Goal: Task Accomplishment & Management: Use online tool/utility

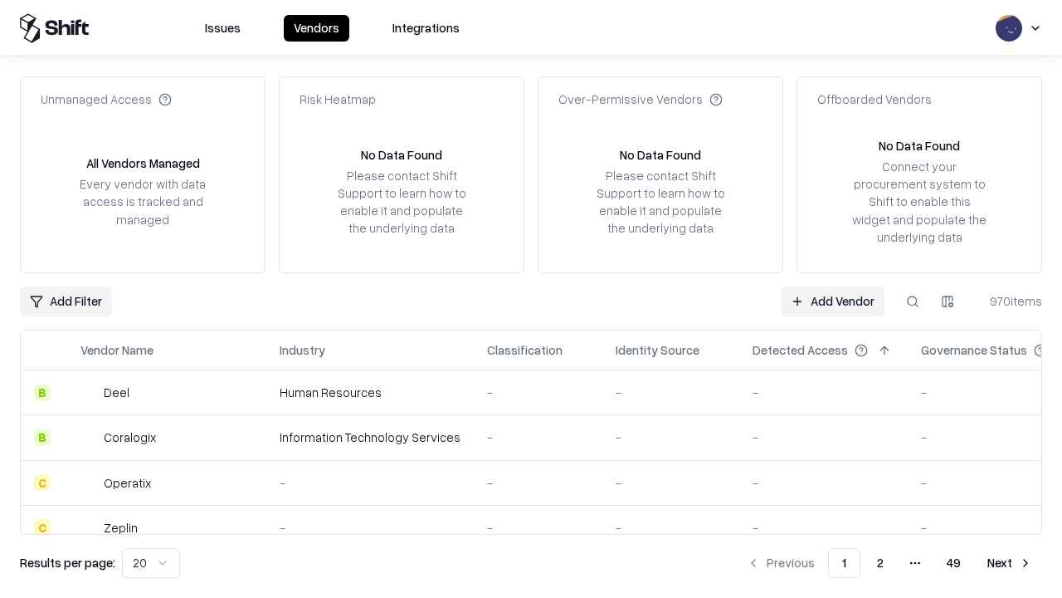
click at [832, 300] on link "Add Vendor" at bounding box center [833, 301] width 104 height 30
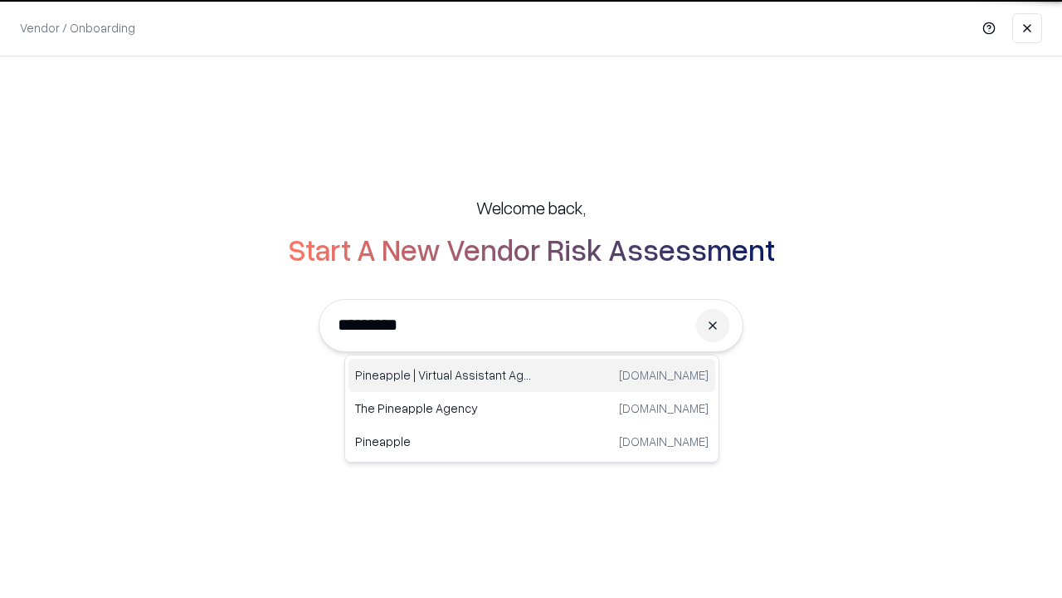
click at [532, 375] on div "Pineapple | Virtual Assistant Agency [DOMAIN_NAME]" at bounding box center [532, 375] width 367 height 33
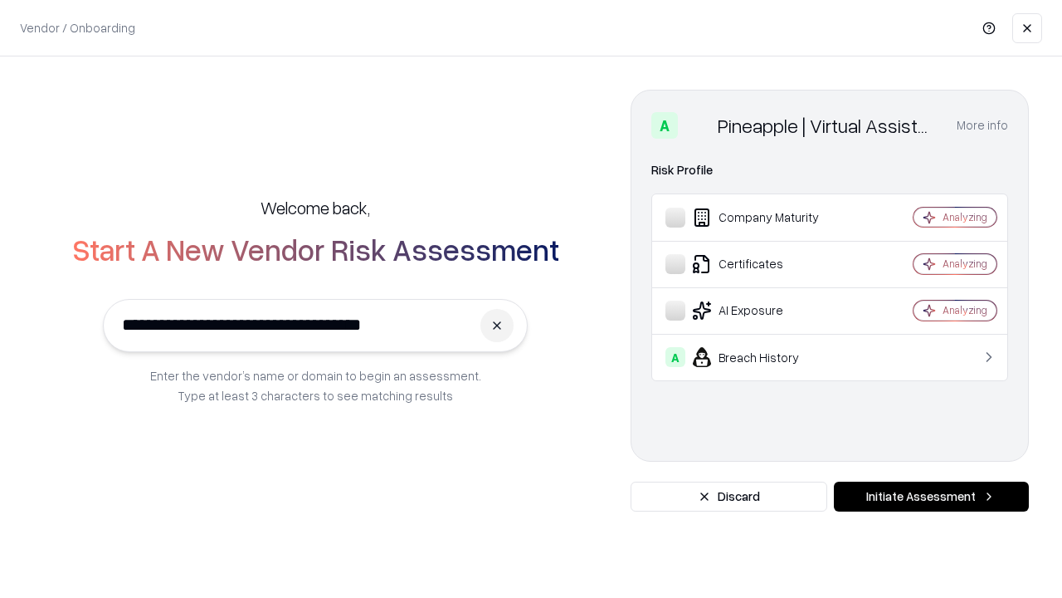
type input "**********"
click at [931, 496] on button "Initiate Assessment" at bounding box center [931, 496] width 195 height 30
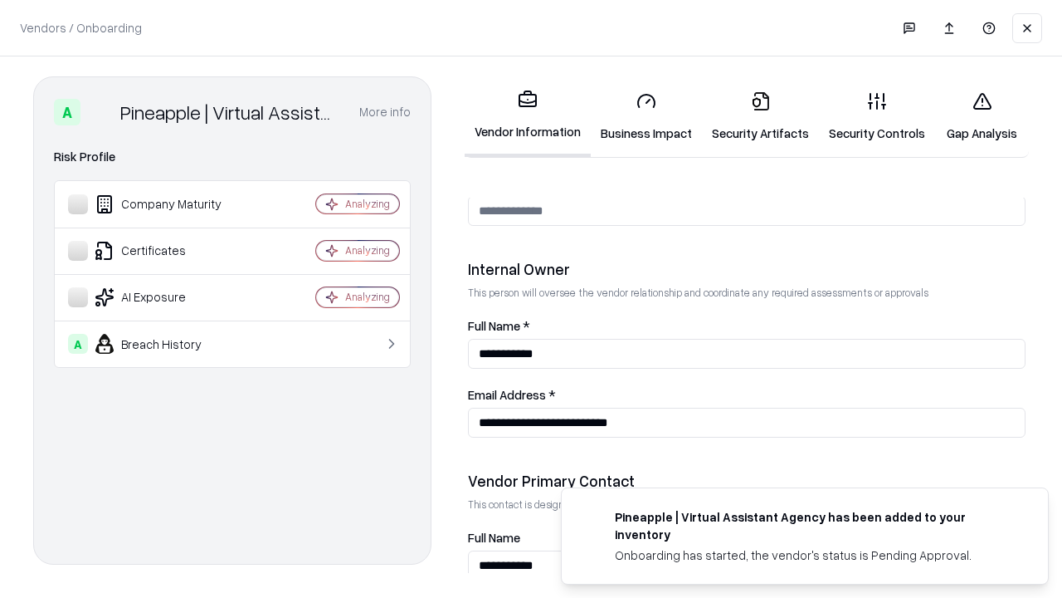
scroll to position [860, 0]
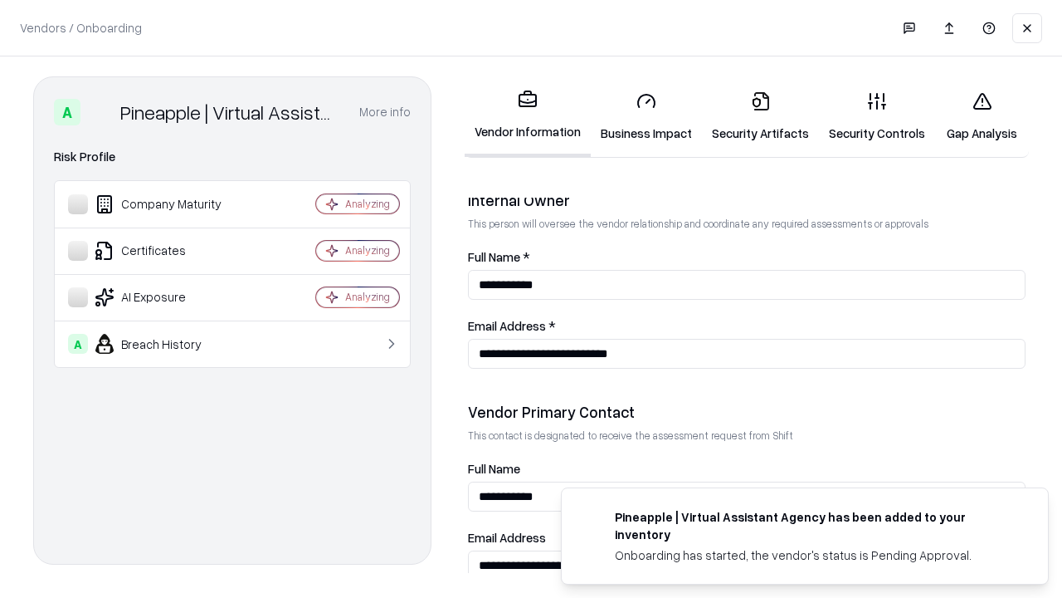
click at [760, 116] on link "Security Artifacts" at bounding box center [760, 116] width 117 height 77
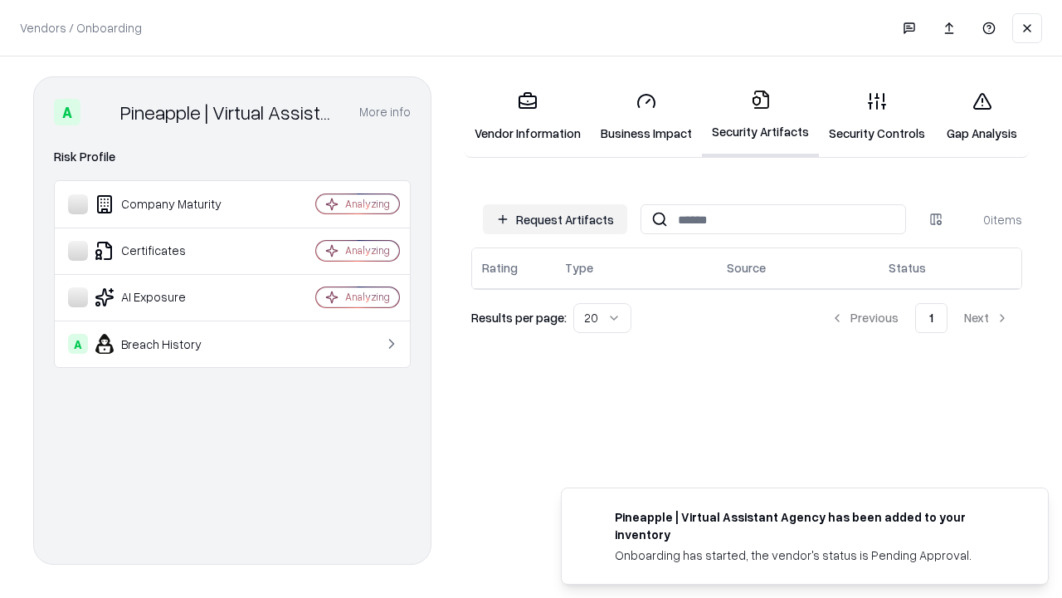
click at [555, 219] on button "Request Artifacts" at bounding box center [555, 219] width 144 height 30
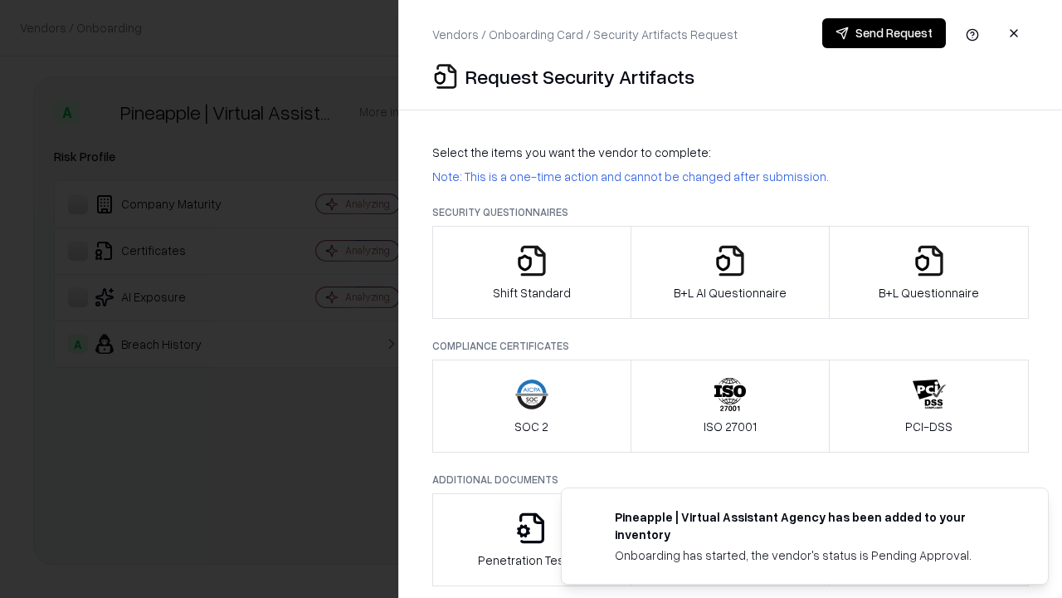
click at [929, 272] on icon "button" at bounding box center [929, 260] width 33 height 33
click at [730, 272] on icon "button" at bounding box center [730, 260] width 33 height 33
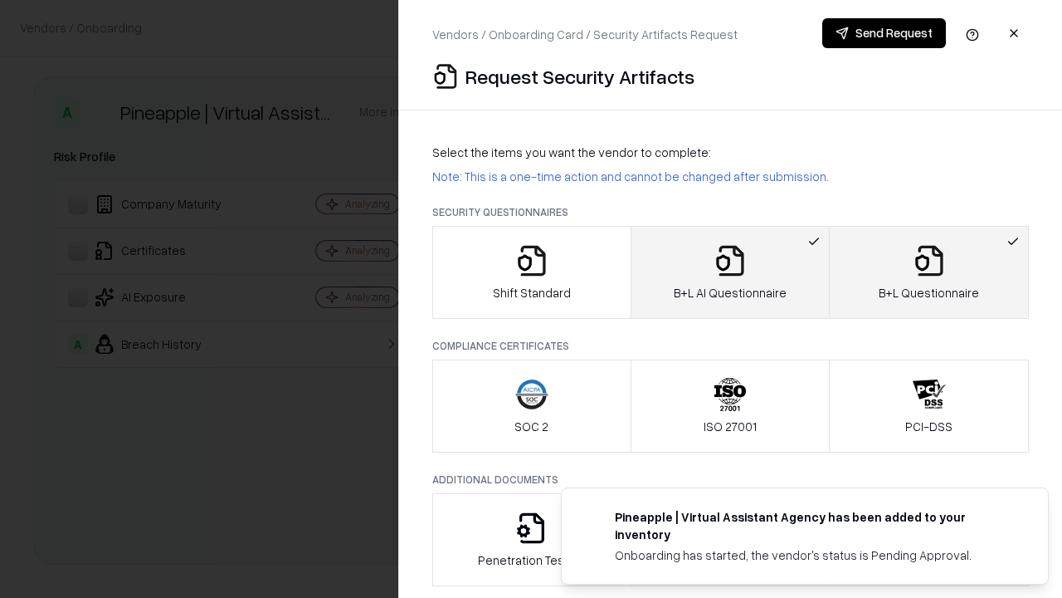
click at [884, 33] on button "Send Request" at bounding box center [884, 33] width 124 height 30
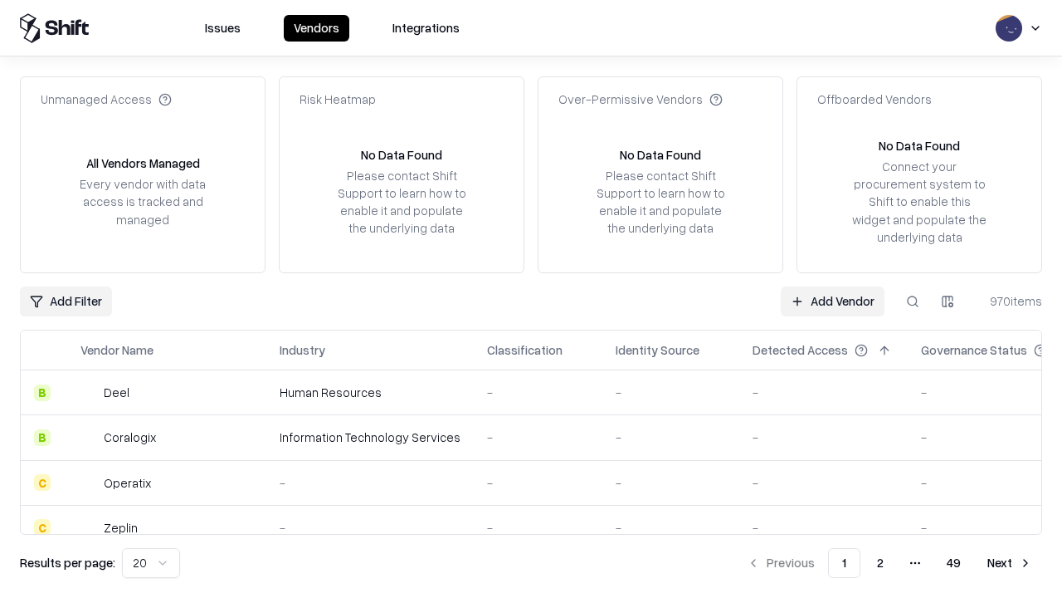
click at [913, 300] on button at bounding box center [913, 301] width 30 height 30
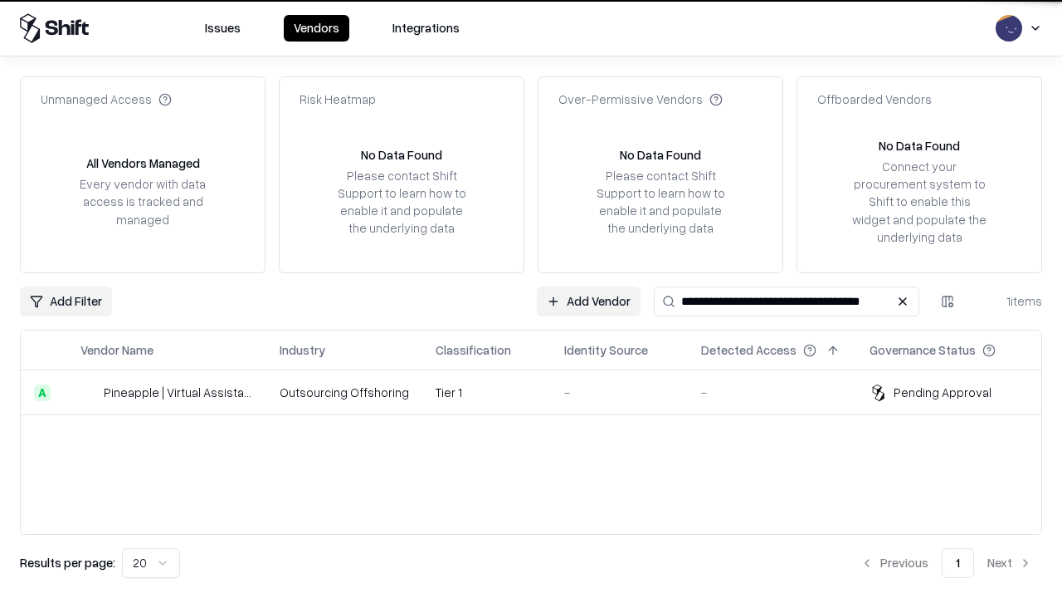
type input "**********"
click at [541, 392] on td "Tier 1" at bounding box center [486, 392] width 129 height 45
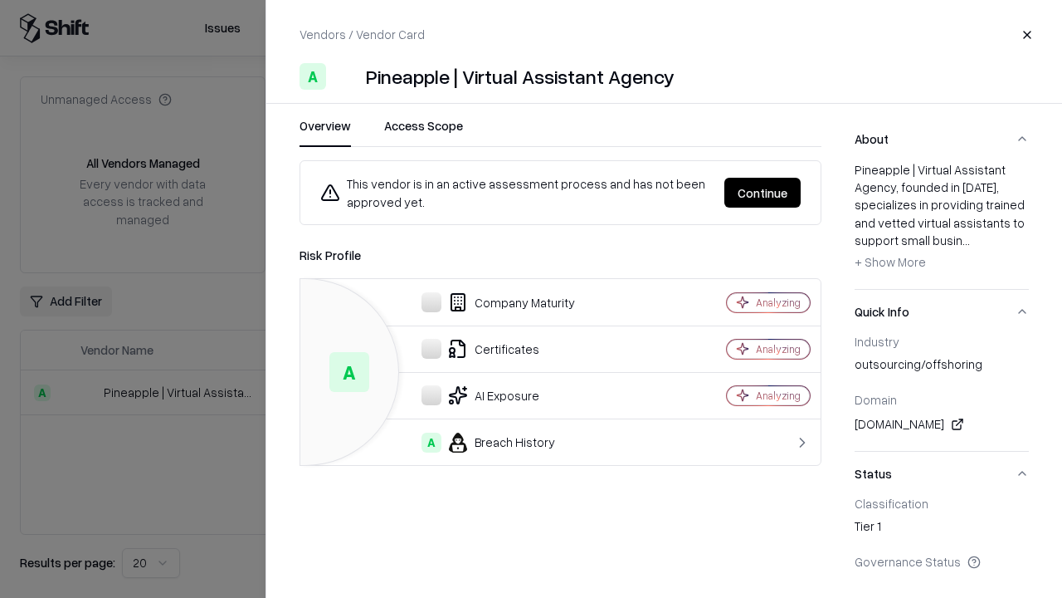
click at [763, 193] on button "Continue" at bounding box center [763, 193] width 76 height 30
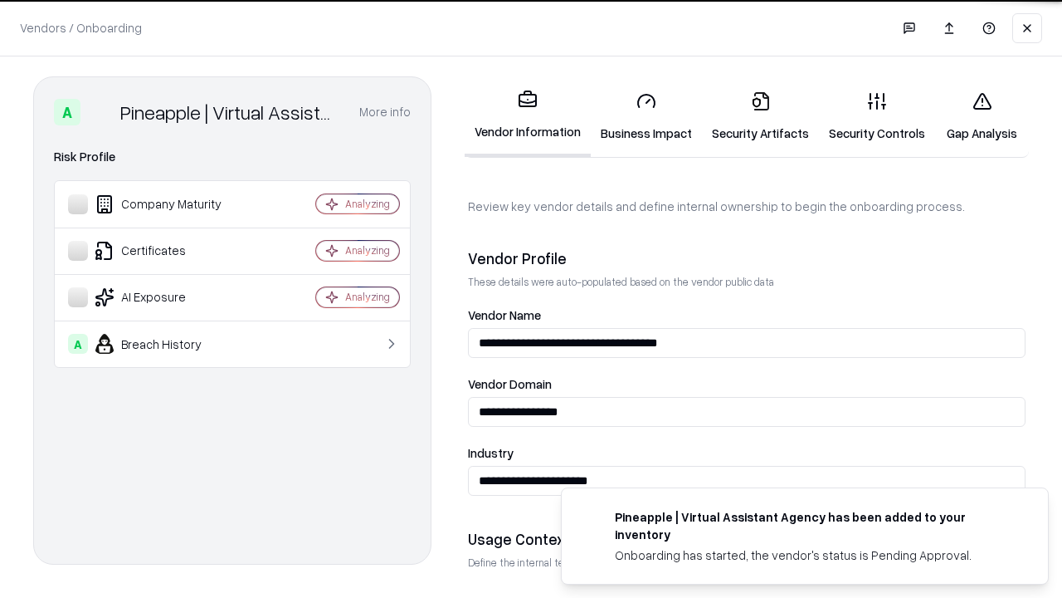
click at [760, 116] on link "Security Artifacts" at bounding box center [760, 116] width 117 height 77
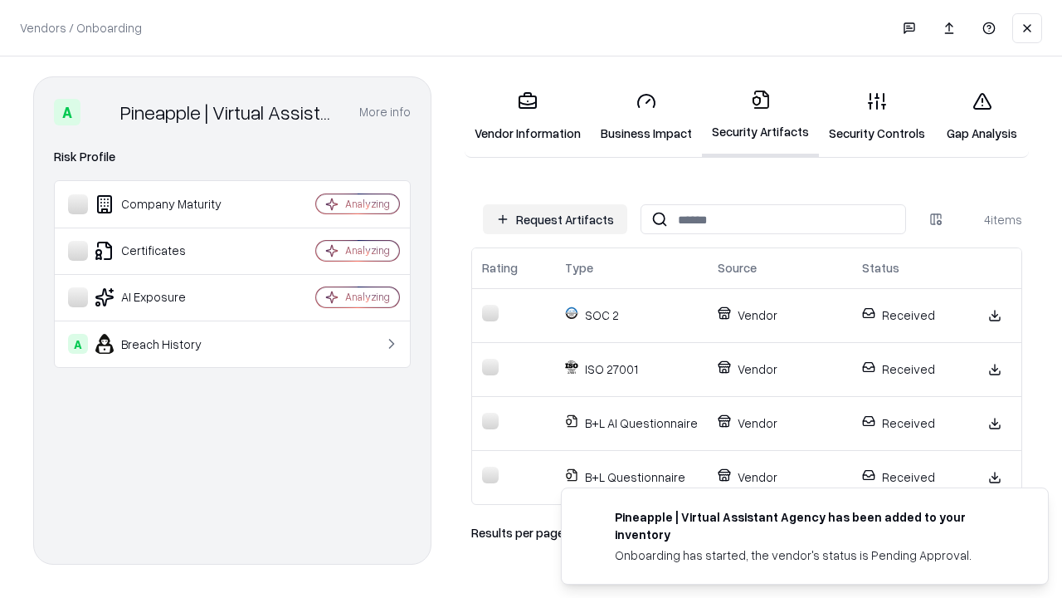
click at [982, 116] on link "Gap Analysis" at bounding box center [982, 116] width 94 height 77
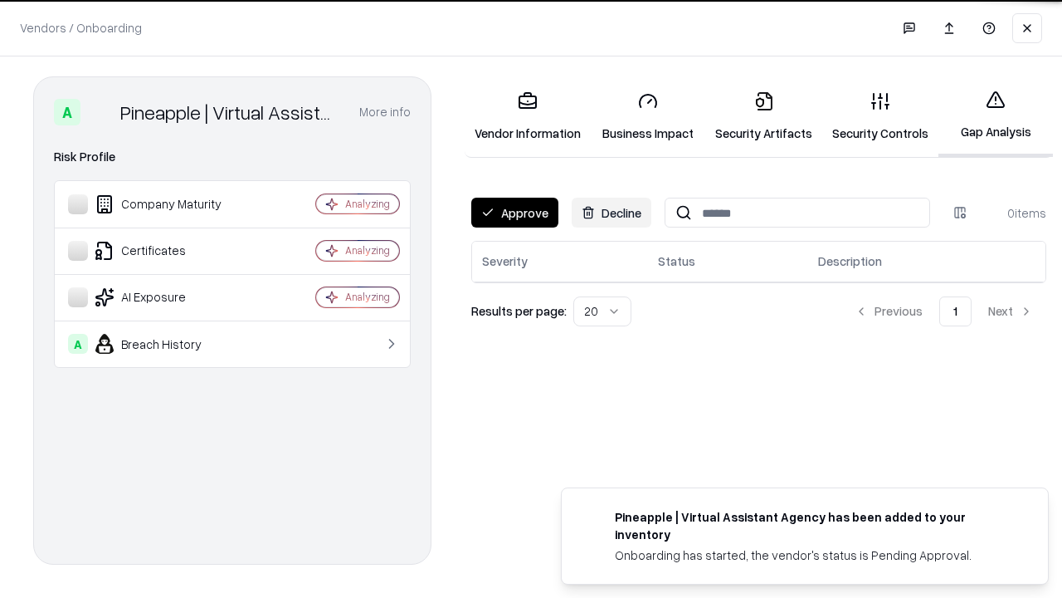
click at [515, 212] on button "Approve" at bounding box center [514, 213] width 87 height 30
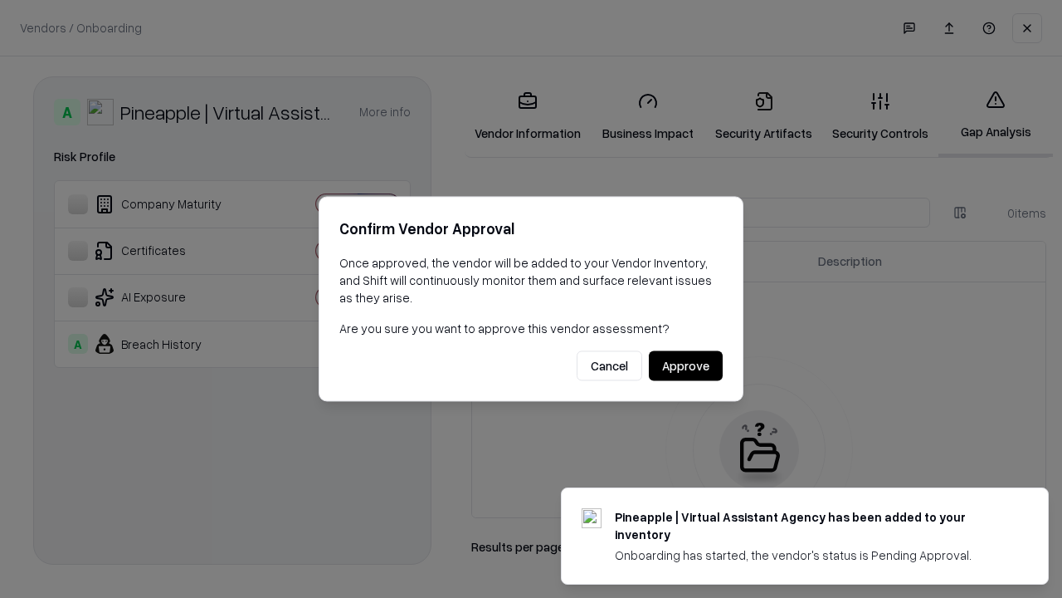
click at [686, 365] on button "Approve" at bounding box center [686, 366] width 74 height 30
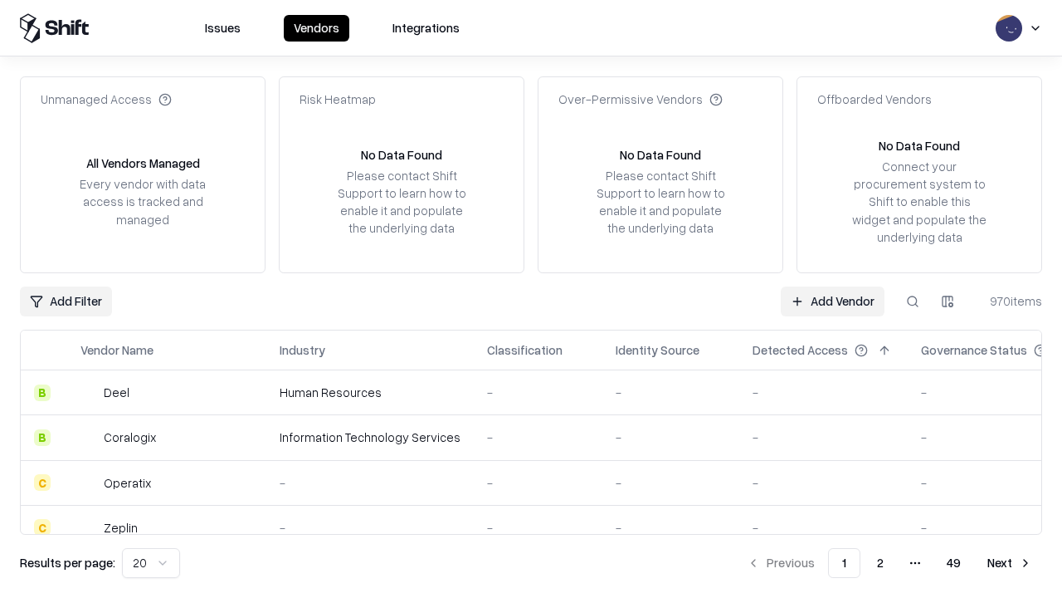
type input "**********"
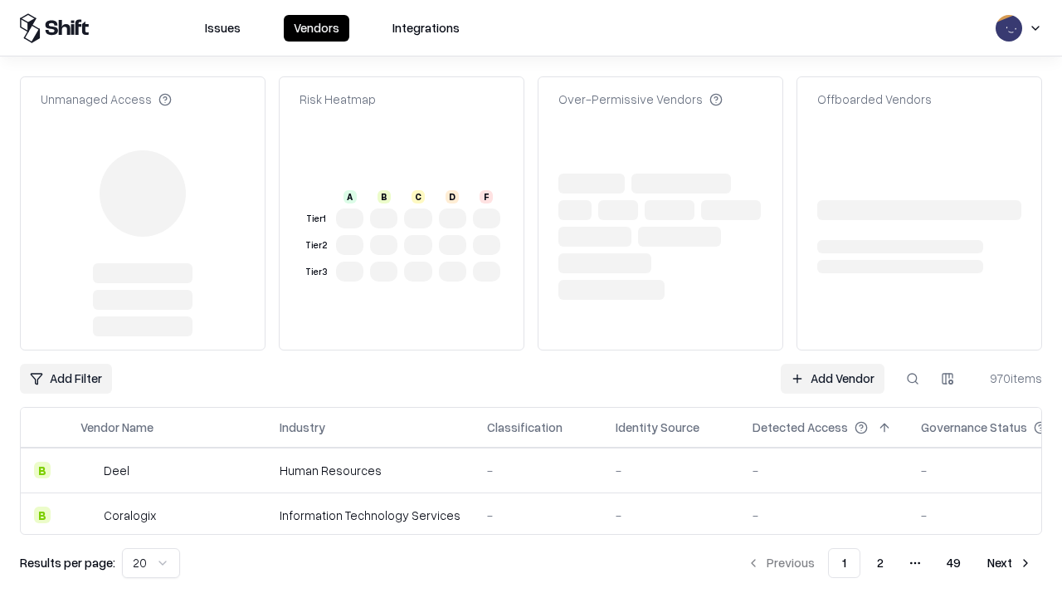
click at [832, 364] on link "Add Vendor" at bounding box center [833, 379] width 104 height 30
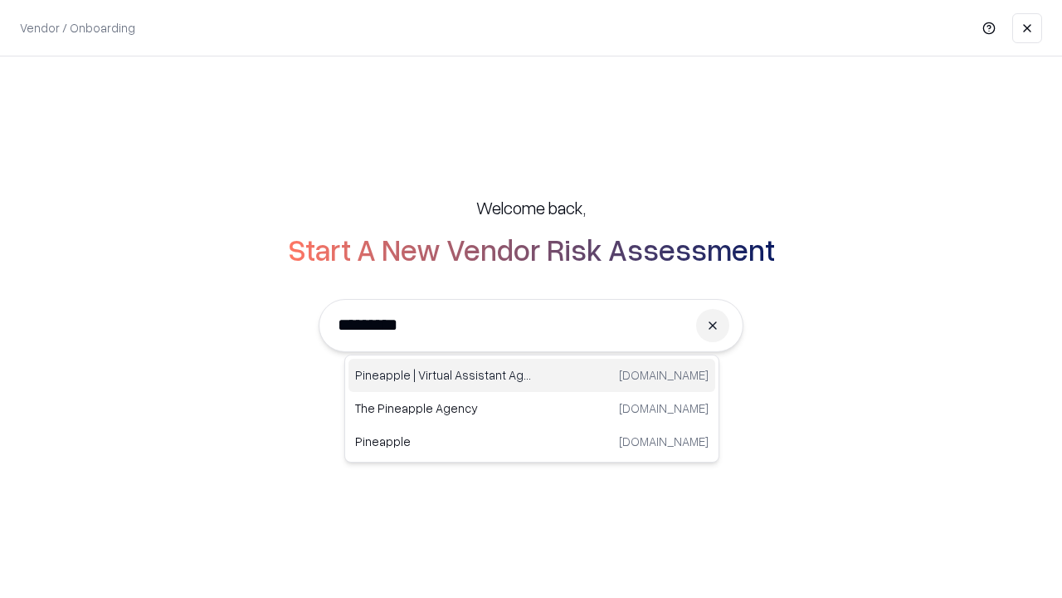
click at [532, 375] on div "Pineapple | Virtual Assistant Agency [DOMAIN_NAME]" at bounding box center [532, 375] width 367 height 33
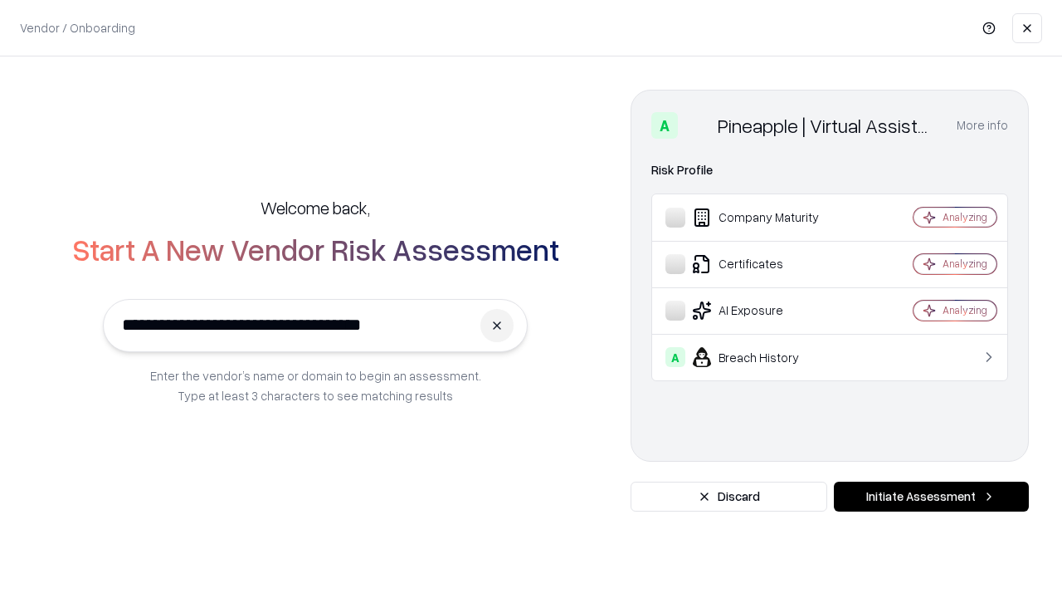
type input "**********"
click at [931, 496] on button "Initiate Assessment" at bounding box center [931, 496] width 195 height 30
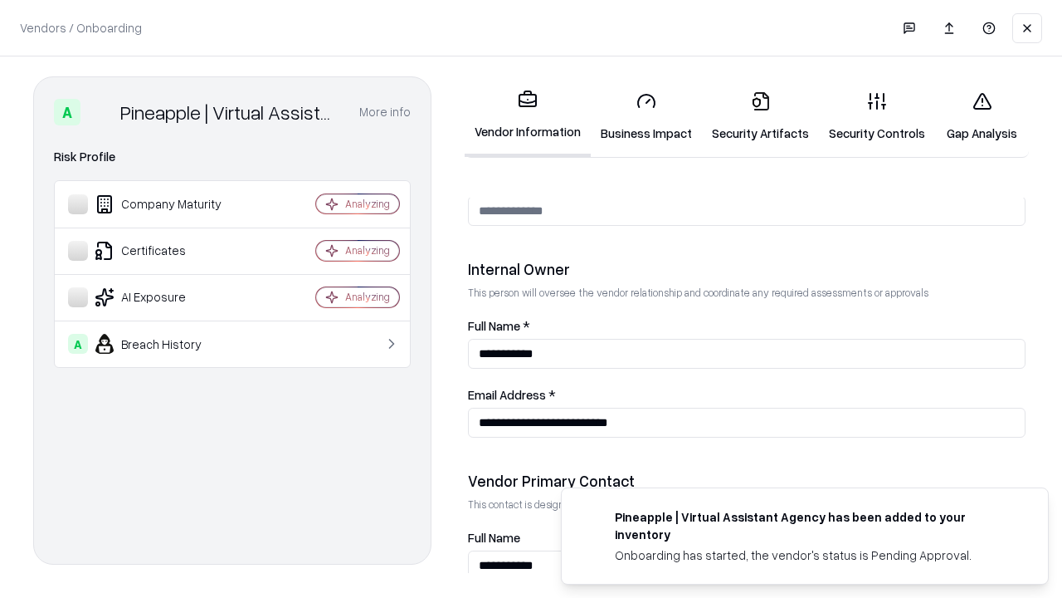
scroll to position [860, 0]
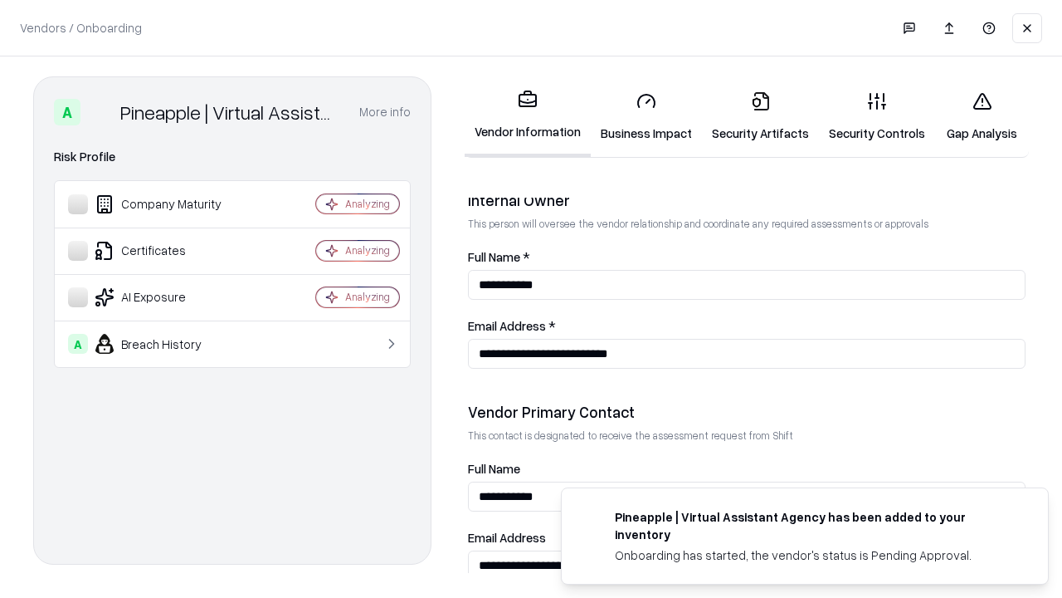
click at [982, 116] on link "Gap Analysis" at bounding box center [982, 116] width 94 height 77
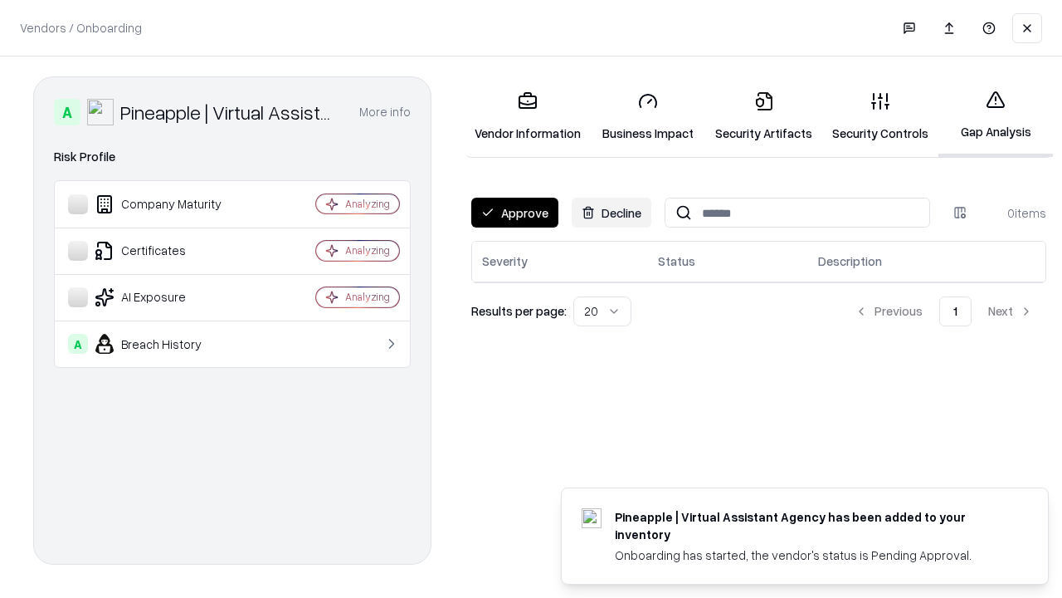
click at [515, 212] on button "Approve" at bounding box center [514, 213] width 87 height 30
